Goal: Download file/media

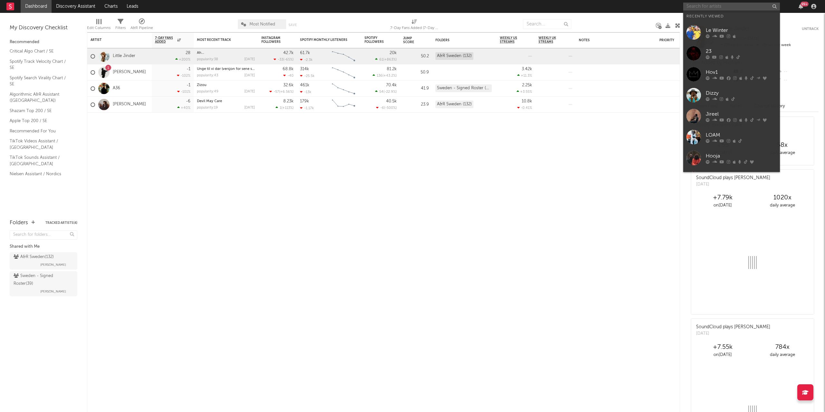
click at [719, 8] on input "text" at bounding box center [732, 7] width 97 height 8
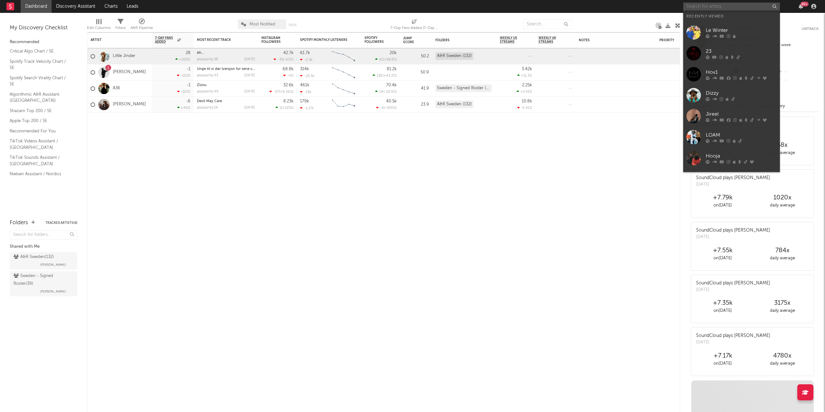
click at [712, 7] on input "text" at bounding box center [732, 7] width 97 height 8
paste input "ENVYYOU"
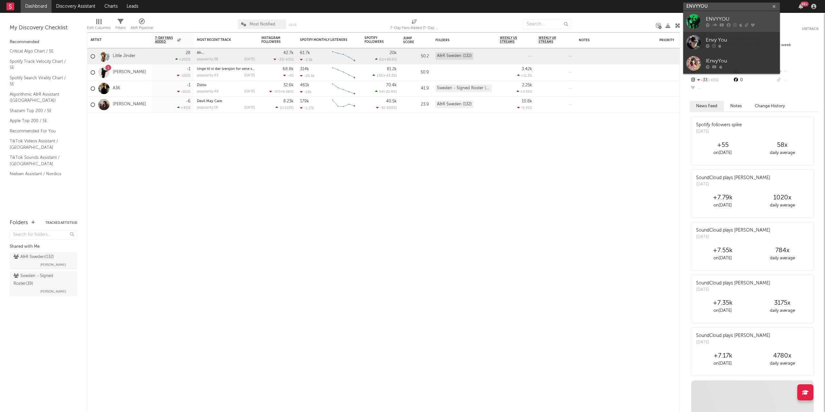
type input "ENVYYOU"
click at [721, 23] on icon at bounding box center [722, 25] width 5 height 4
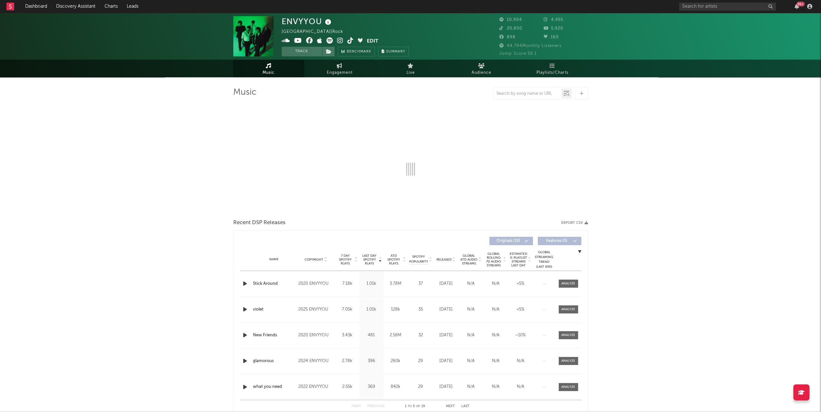
select select "6m"
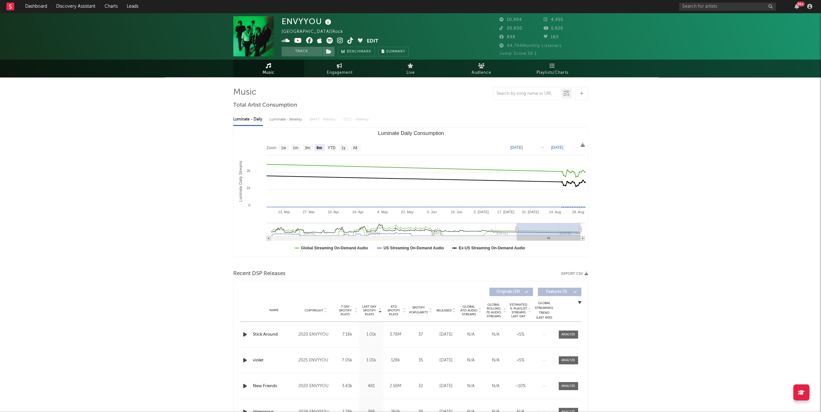
click at [575, 274] on button "Export CSV" at bounding box center [574, 274] width 27 height 4
